Goal: Navigation & Orientation: Find specific page/section

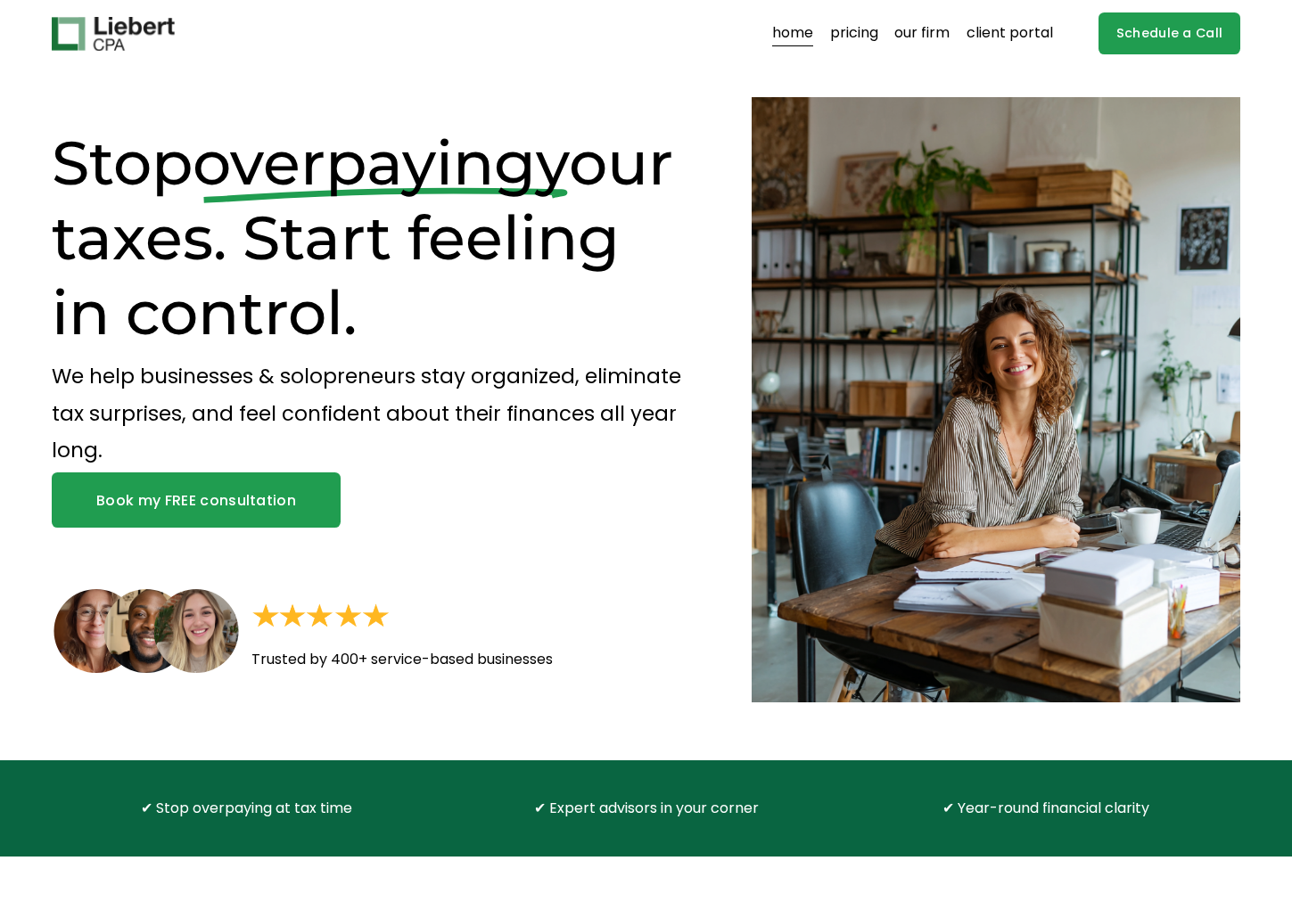
click at [807, 235] on div at bounding box center [996, 399] width 489 height 605
drag, startPoint x: 807, startPoint y: 235, endPoint x: 1031, endPoint y: 44, distance: 295.3
click at [840, 44] on link "client portal" at bounding box center [1009, 34] width 86 height 29
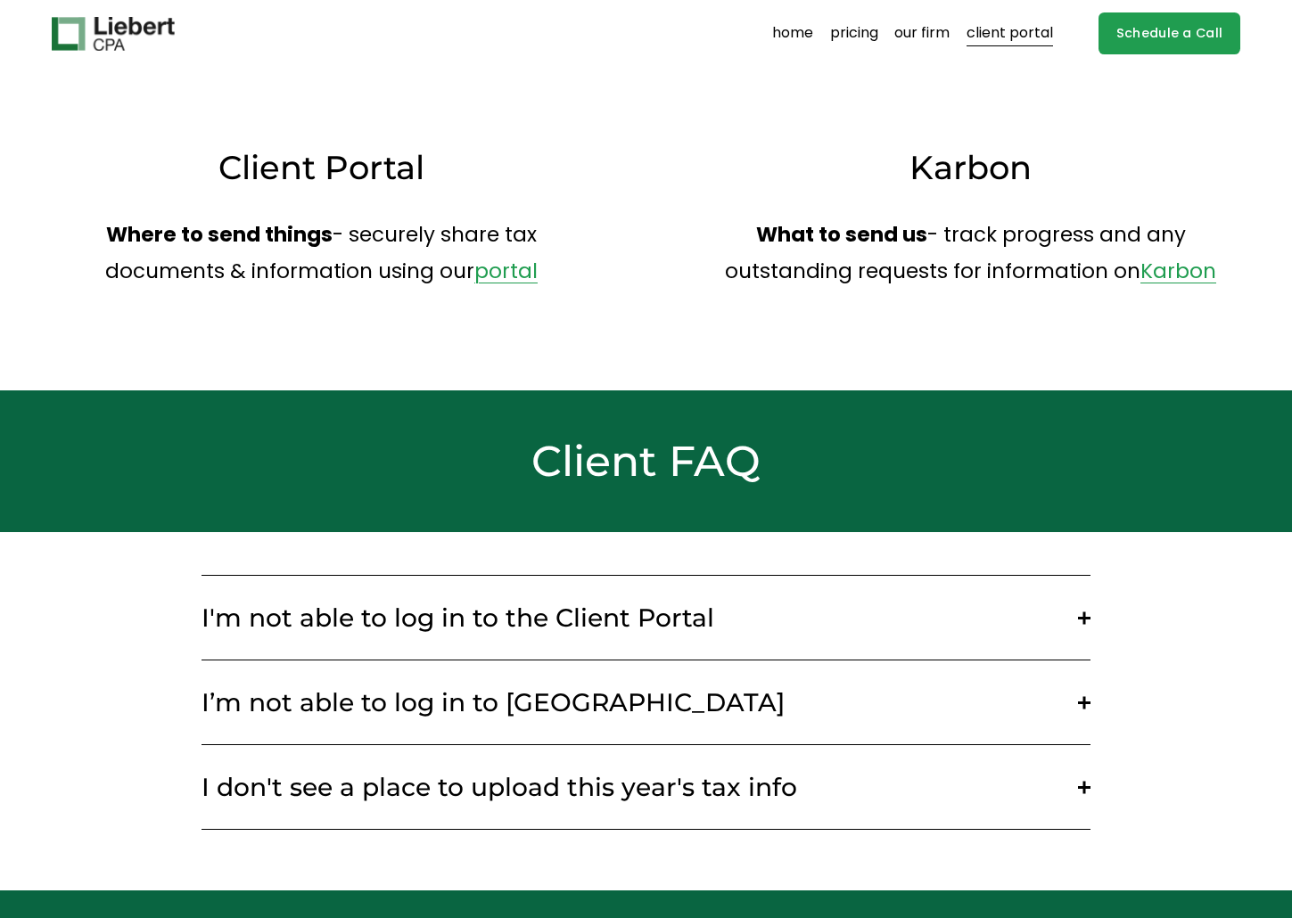
scroll to position [118, 0]
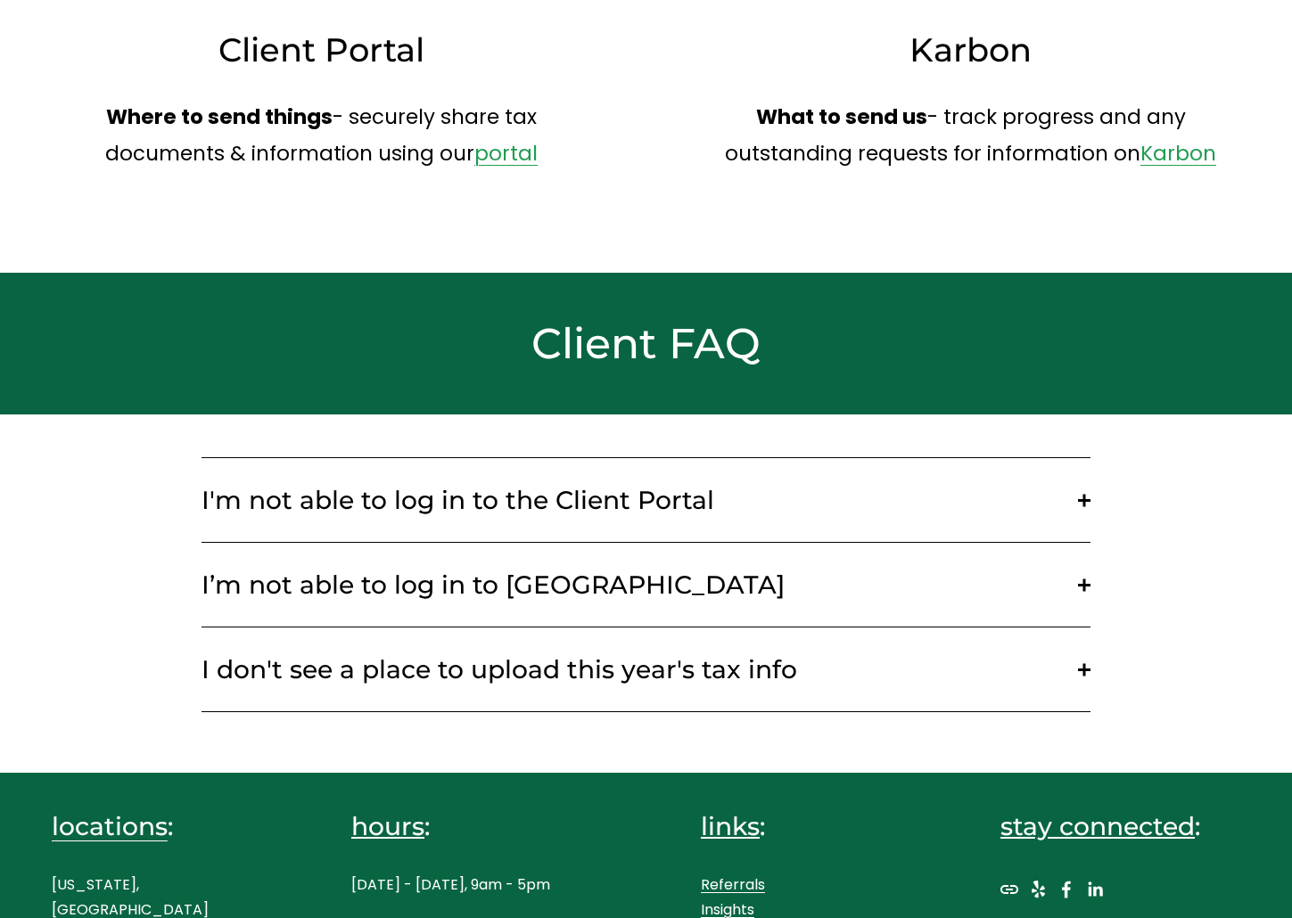
click at [253, 69] on h3 "Client Portal" at bounding box center [321, 50] width 539 height 44
click at [511, 154] on link "portal" at bounding box center [505, 153] width 63 height 29
